Goal: Navigation & Orientation: Find specific page/section

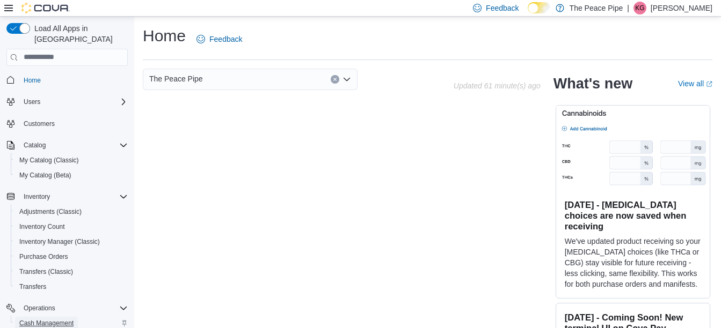
click at [19, 317] on span "Cash Management" at bounding box center [46, 323] width 54 height 13
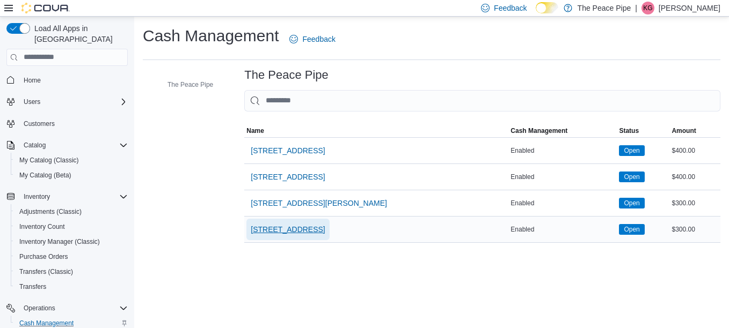
click at [276, 224] on span "[STREET_ADDRESS]" at bounding box center [288, 229] width 74 height 11
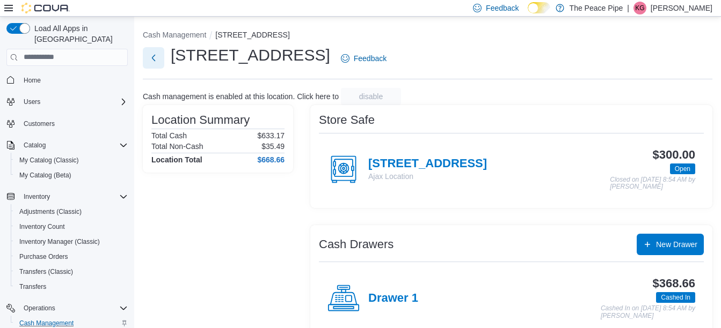
click at [160, 56] on button "Next" at bounding box center [153, 57] width 21 height 21
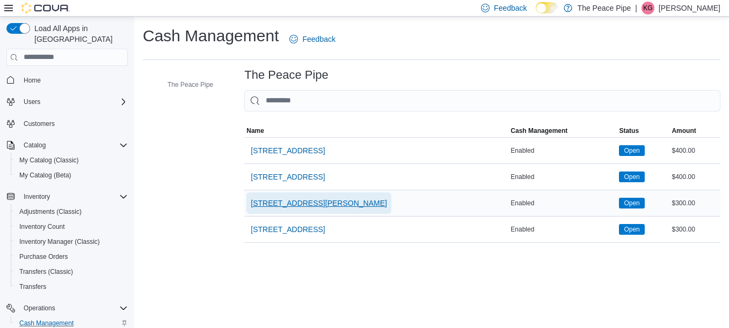
click at [277, 203] on span "[STREET_ADDRESS][PERSON_NAME]" at bounding box center [319, 203] width 136 height 11
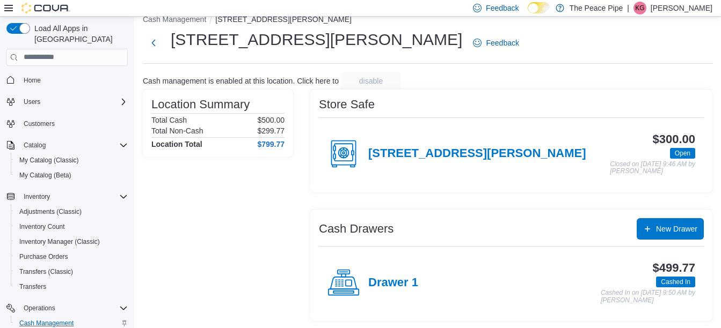
scroll to position [17, 0]
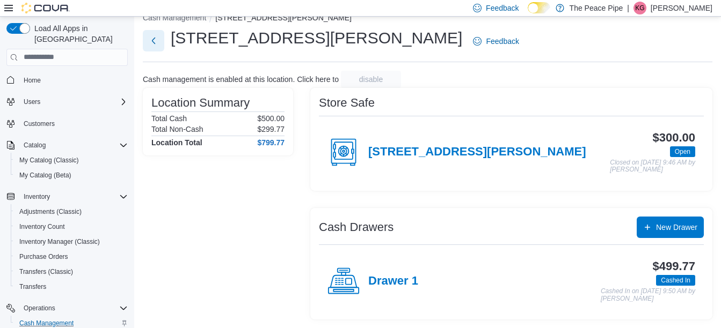
click at [153, 43] on button "Next" at bounding box center [153, 40] width 21 height 21
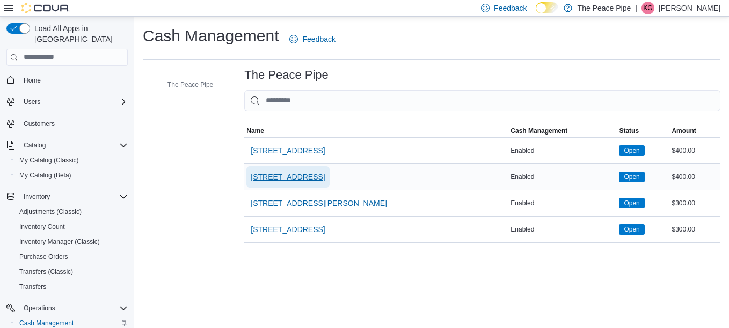
click at [283, 173] on span "[STREET_ADDRESS]" at bounding box center [288, 177] width 74 height 11
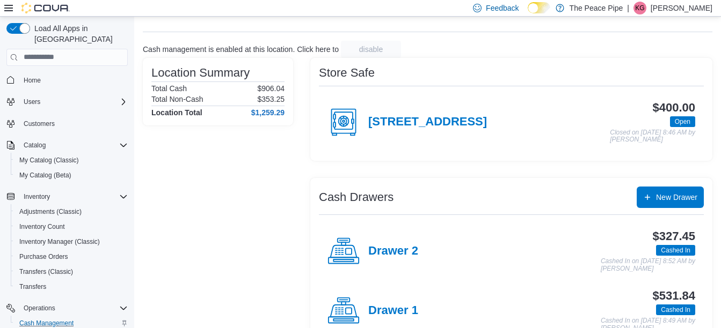
scroll to position [49, 0]
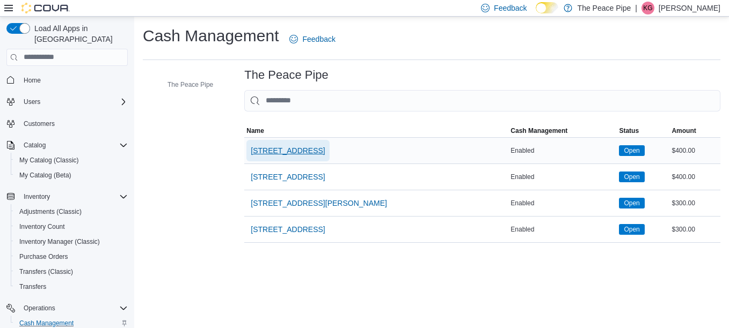
click at [269, 148] on span "[STREET_ADDRESS]" at bounding box center [288, 150] width 74 height 11
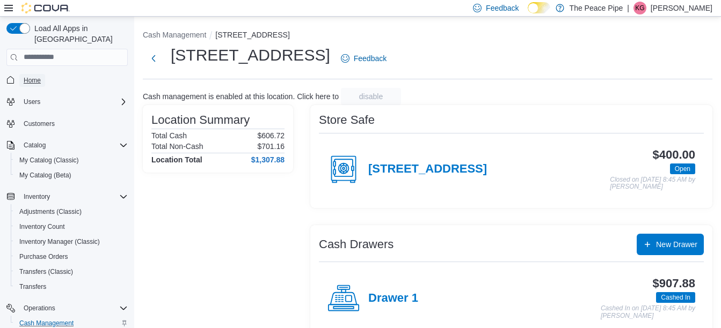
click at [40, 76] on span "Home" at bounding box center [32, 80] width 17 height 9
